Goal: Task Accomplishment & Management: Manage account settings

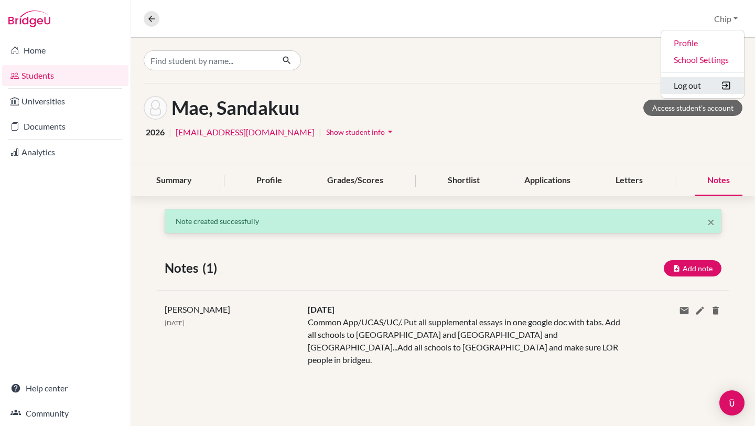
click at [696, 84] on button "Log out" at bounding box center [702, 85] width 83 height 17
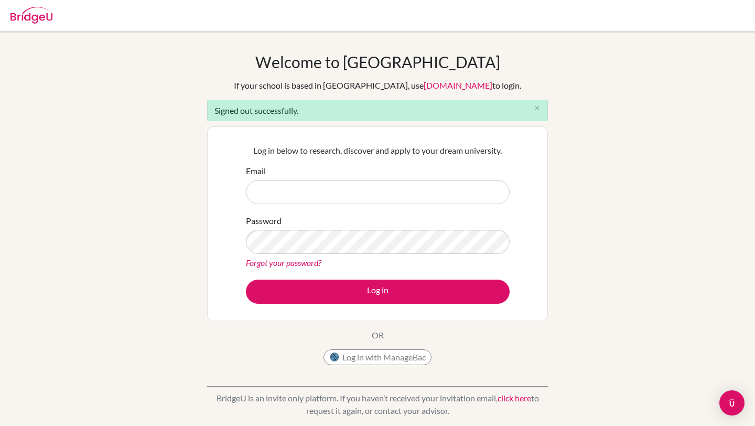
type input "[EMAIL_ADDRESS][DOMAIN_NAME]"
click at [36, 15] on img at bounding box center [31, 15] width 42 height 17
